Goal: Transaction & Acquisition: Download file/media

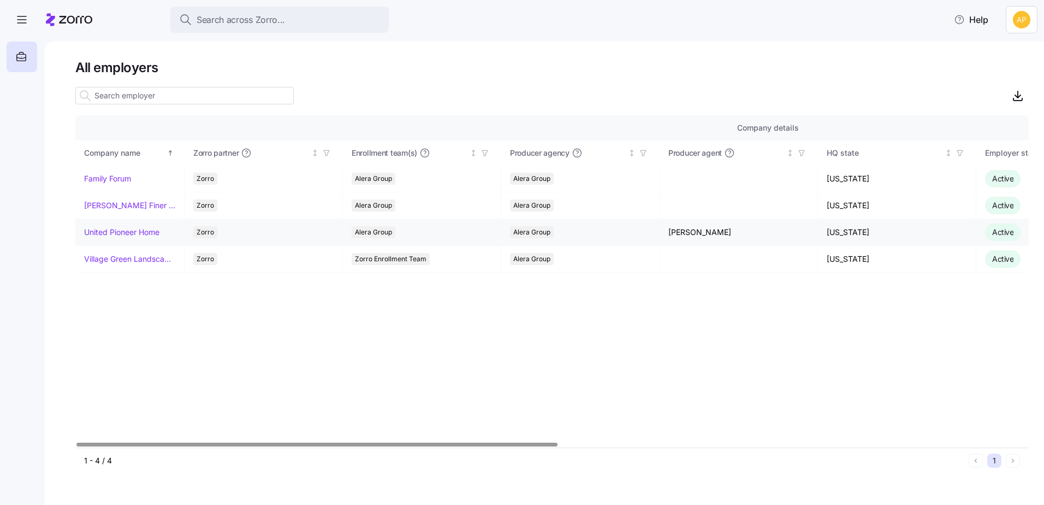
click at [132, 232] on link "United Pioneer Home" at bounding box center [121, 232] width 75 height 11
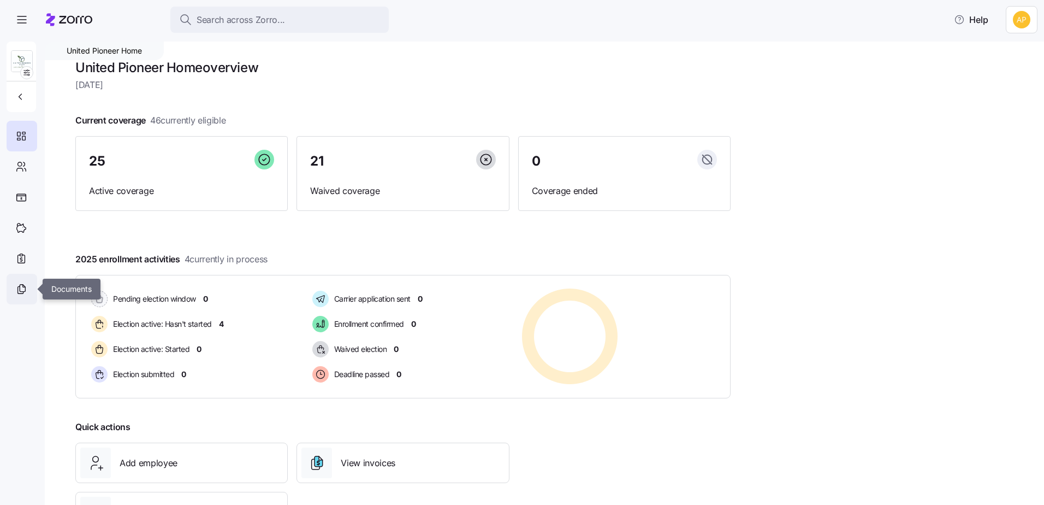
click at [26, 287] on icon at bounding box center [21, 288] width 12 height 13
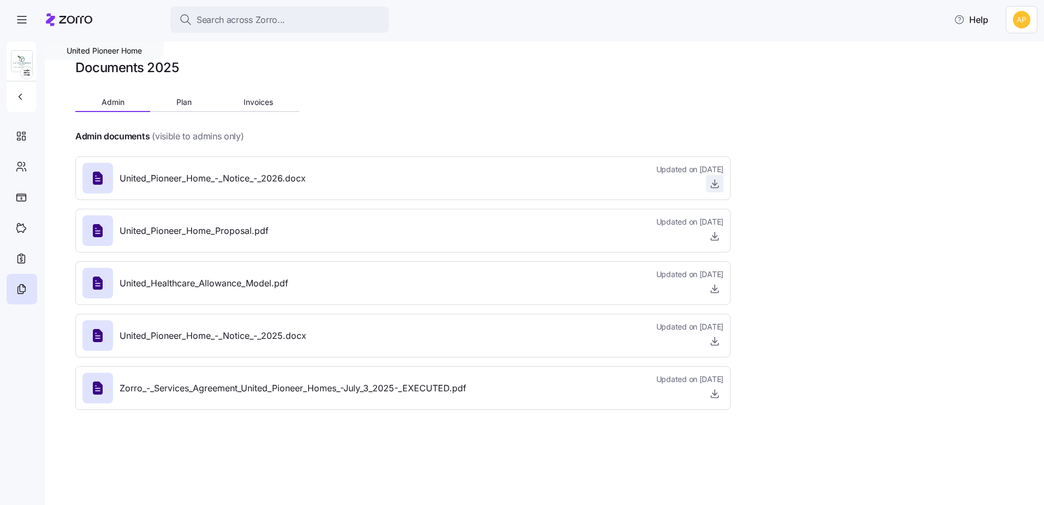
click at [711, 184] on icon "button" at bounding box center [715, 183] width 11 height 11
click at [712, 235] on icon "button" at bounding box center [715, 236] width 11 height 11
click at [715, 185] on icon "button" at bounding box center [715, 184] width 4 height 2
click at [717, 239] on icon "button" at bounding box center [715, 236] width 11 height 11
click at [80, 22] on icon at bounding box center [69, 19] width 46 height 13
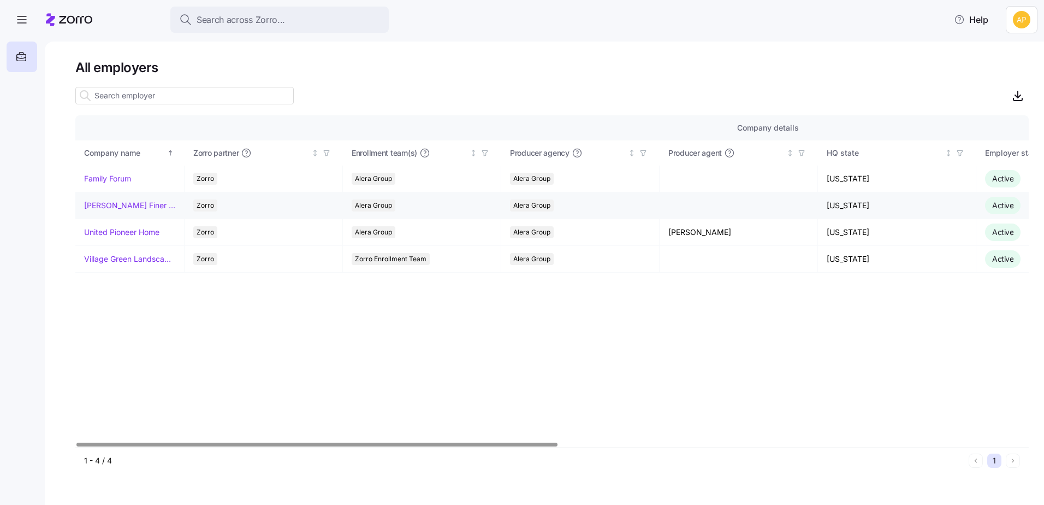
click at [130, 204] on link "[PERSON_NAME] Finer Meats" at bounding box center [129, 205] width 91 height 11
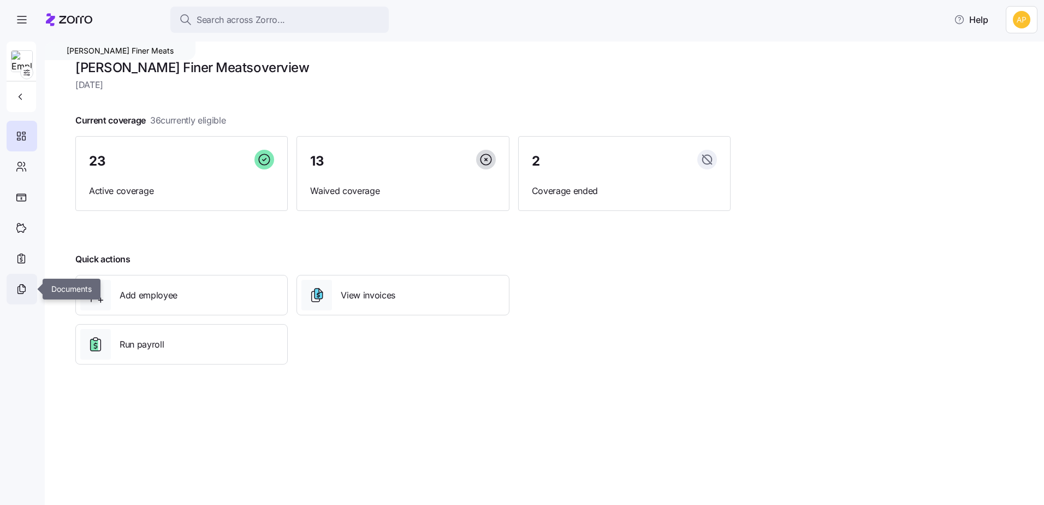
click at [23, 296] on div at bounding box center [22, 289] width 31 height 31
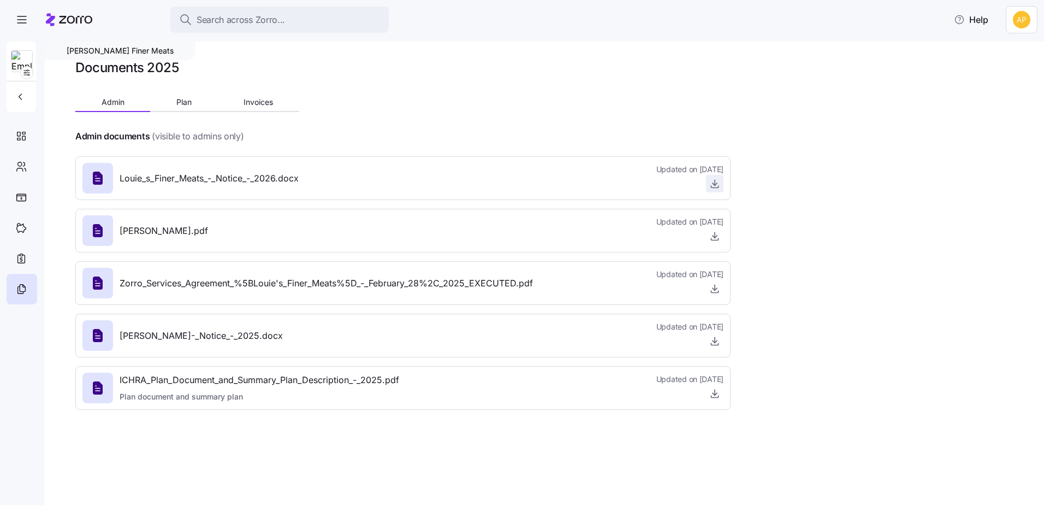
click at [715, 182] on icon "button" at bounding box center [715, 183] width 11 height 11
click at [714, 235] on icon "button" at bounding box center [715, 236] width 11 height 11
